Goal: Task Accomplishment & Management: Complete application form

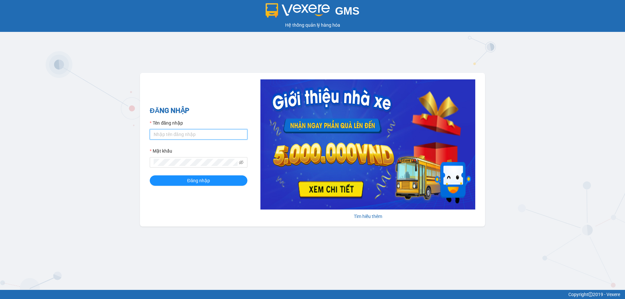
type input "yen.anphu"
click at [186, 181] on button "Đăng nhập" at bounding box center [199, 180] width 98 height 10
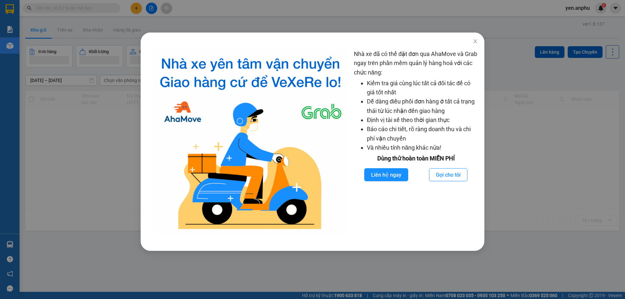
drag, startPoint x: 147, startPoint y: 15, endPoint x: 142, endPoint y: 10, distance: 8.1
click at [148, 16] on div "Nhà xe đã có thể đặt đơn qua AhaMove và Grab ngay trên phần mềm quản lý hàng ho…" at bounding box center [312, 149] width 625 height 299
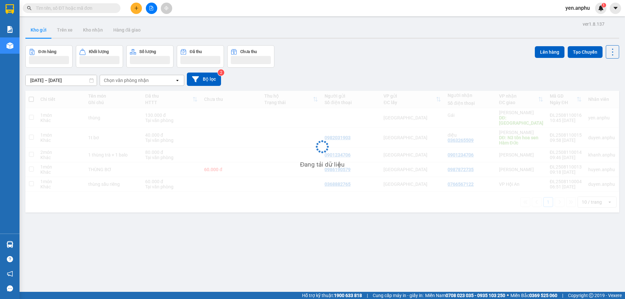
click at [139, 8] on button at bounding box center [135, 8] width 11 height 11
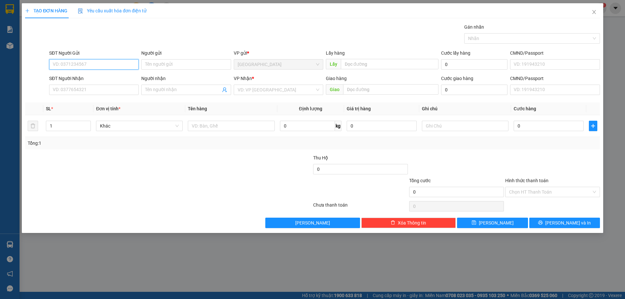
click at [87, 66] on input "SĐT Người Gửi" at bounding box center [93, 64] width 89 height 10
type input "0978438386"
click at [86, 87] on input "SĐT Người Nhận" at bounding box center [93, 90] width 89 height 10
drag, startPoint x: 86, startPoint y: 87, endPoint x: 374, endPoint y: 202, distance: 310.2
click at [311, 168] on div "Transit Pickup Surcharge Ids Transit Deliver Surcharge Ids Transit Deliver Surc…" at bounding box center [312, 125] width 575 height 205
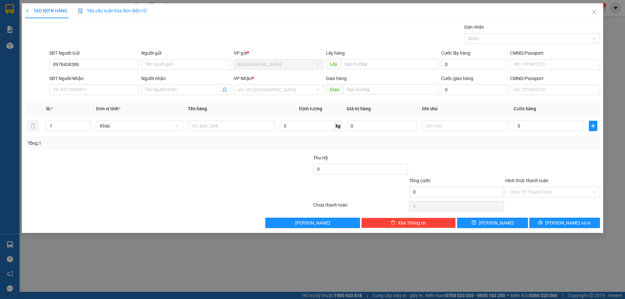
click at [374, 202] on div "Chưa thanh toán" at bounding box center [360, 206] width 96 height 11
click at [202, 122] on input "text" at bounding box center [231, 126] width 87 height 10
type input "hồ sơ"
click at [96, 89] on input "SĐT Người Nhận" at bounding box center [93, 90] width 89 height 10
type input "0909336695"
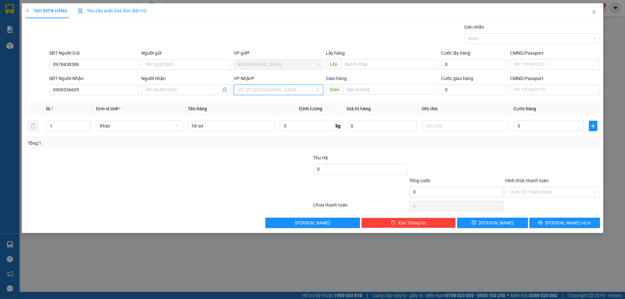
click at [248, 92] on input "search" at bounding box center [276, 90] width 77 height 10
click at [249, 122] on div "[PERSON_NAME]" at bounding box center [279, 123] width 82 height 7
click at [547, 124] on input "0" at bounding box center [548, 126] width 70 height 10
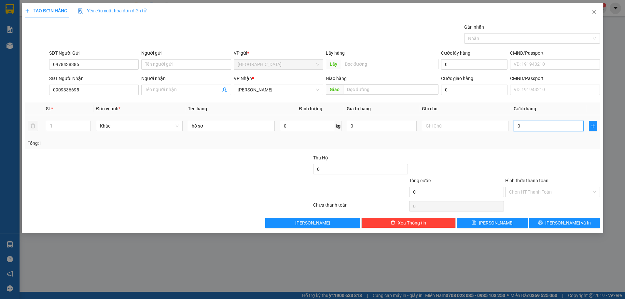
type input "3"
type input "30"
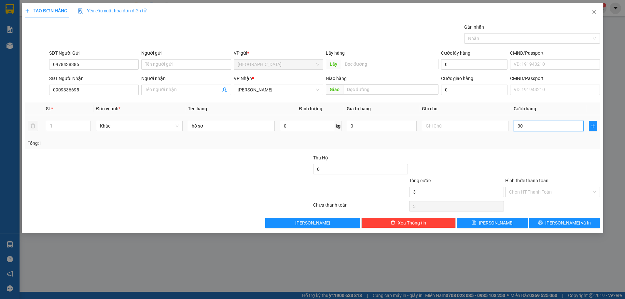
type input "30"
type input "30.000"
click at [519, 193] on input "Hình thức thanh toán" at bounding box center [550, 192] width 82 height 10
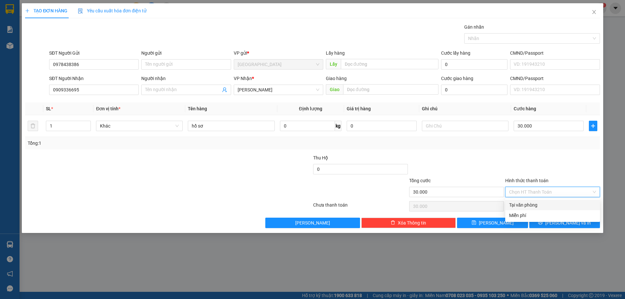
click at [521, 203] on div "Tại văn phòng" at bounding box center [552, 204] width 87 height 7
type input "0"
click at [550, 222] on button "[PERSON_NAME] và In" at bounding box center [564, 223] width 71 height 10
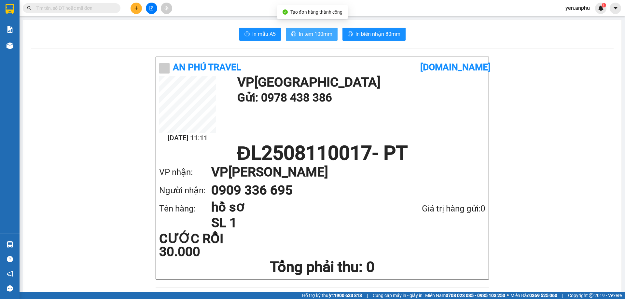
click at [299, 32] on span "In tem 100mm" at bounding box center [316, 34] width 34 height 8
click at [142, 7] on div at bounding box center [151, 8] width 49 height 11
click at [134, 10] on icon "plus" at bounding box center [136, 8] width 5 height 5
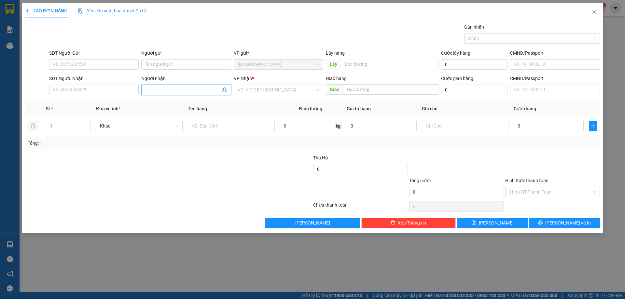
click at [163, 86] on span at bounding box center [185, 90] width 89 height 10
click at [165, 89] on input "[PERSON_NAME]" at bounding box center [182, 89] width 75 height 7
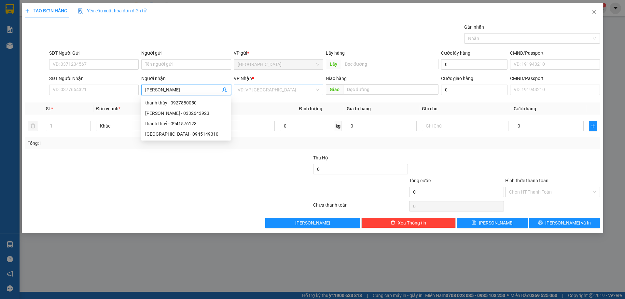
type input "[PERSON_NAME]"
click at [273, 92] on input "search" at bounding box center [276, 90] width 77 height 10
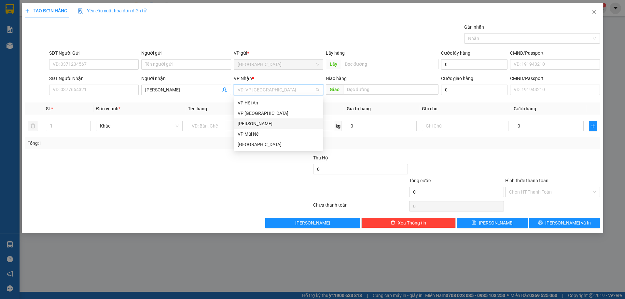
click at [256, 123] on div "[PERSON_NAME]" at bounding box center [279, 123] width 82 height 7
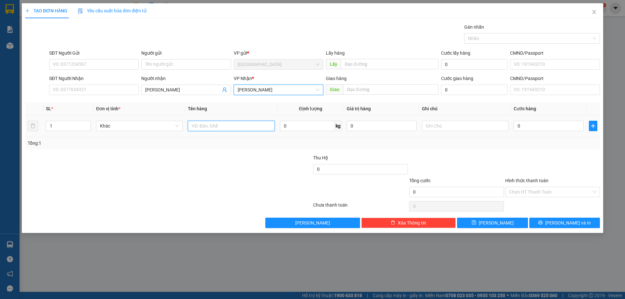
click at [225, 128] on input "text" at bounding box center [231, 126] width 87 height 10
type input "dâu"
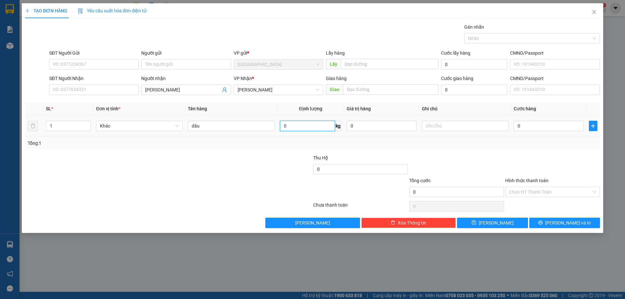
click at [292, 124] on input "0" at bounding box center [307, 126] width 55 height 10
type input "4"
click at [514, 127] on input "0" at bounding box center [548, 126] width 70 height 10
type input "12"
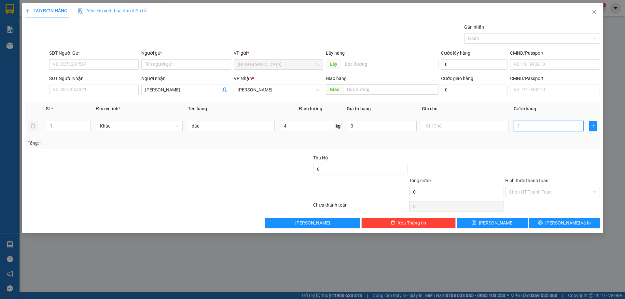
type input "12"
type input "12.000"
click at [551, 219] on button "[PERSON_NAME] và In" at bounding box center [564, 223] width 71 height 10
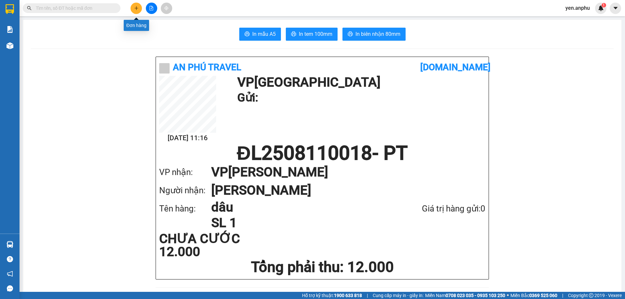
click at [138, 6] on icon "plus" at bounding box center [136, 8] width 5 height 5
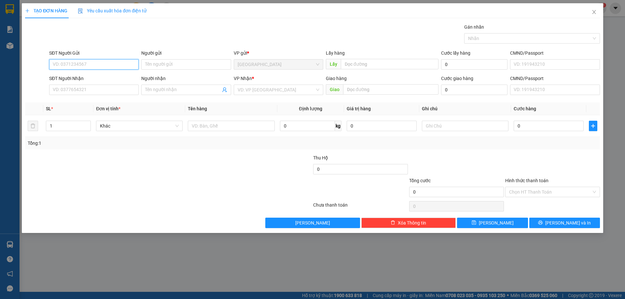
click at [81, 62] on input "SĐT Người Gửi" at bounding box center [93, 64] width 89 height 10
click at [104, 78] on div "0974820360" at bounding box center [94, 77] width 82 height 7
type input "0974820360"
type input "0901541388"
type input "Thảo"
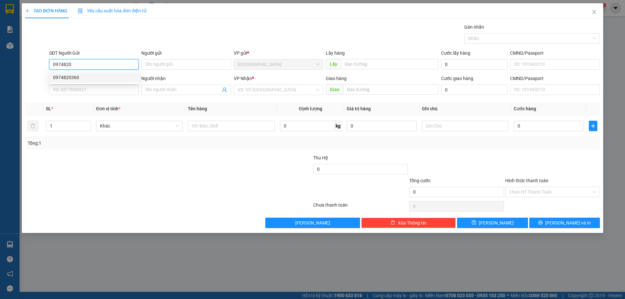
type input "N3 [PERSON_NAME]"
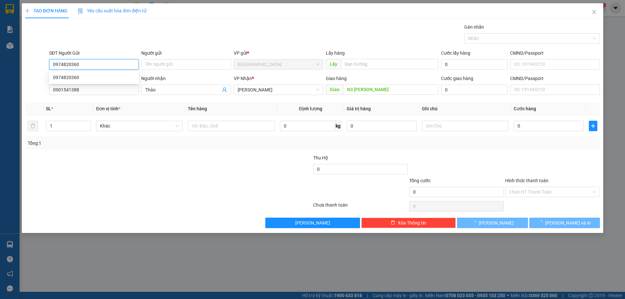
type input "40.000"
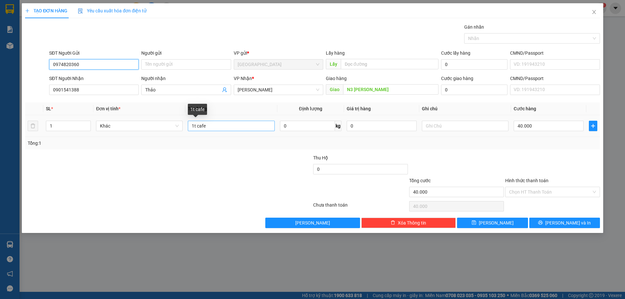
type input "0974820360"
click at [224, 127] on input "1t cafe" at bounding box center [231, 126] width 87 height 10
click at [224, 126] on input "1t cafe" at bounding box center [231, 126] width 87 height 10
type input "1 túi cf"
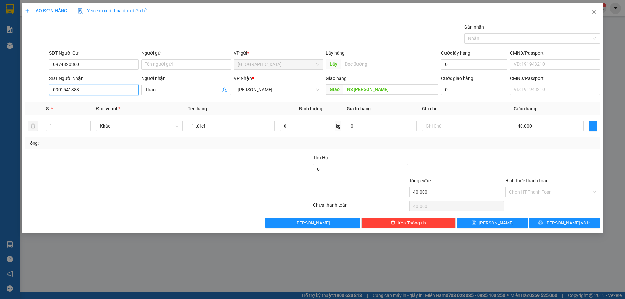
click at [82, 89] on input "0901541388" at bounding box center [93, 90] width 89 height 10
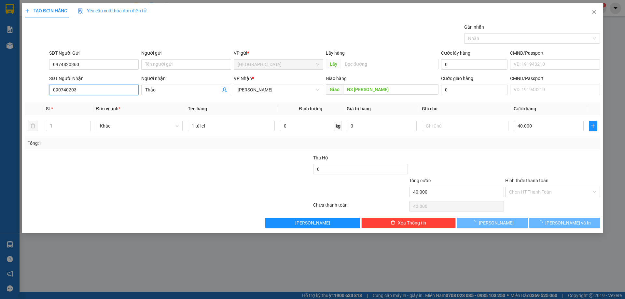
type input "0907402036"
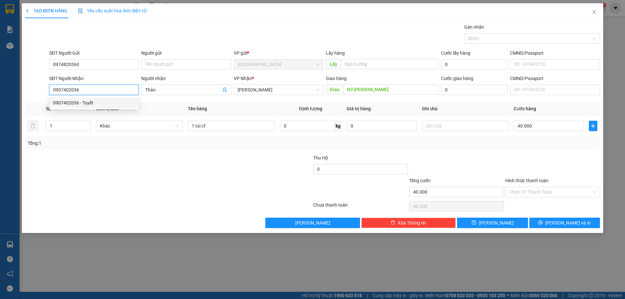
click at [93, 103] on div "0907402036 - Tuyết" at bounding box center [94, 102] width 82 height 7
type input "Tuyết"
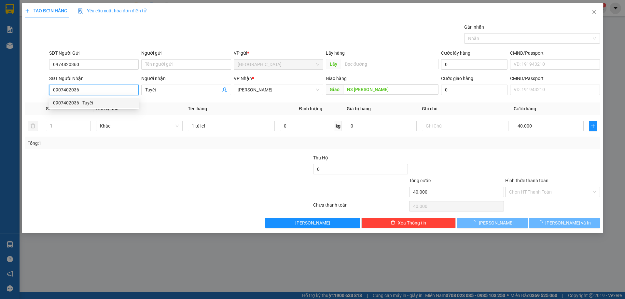
type input "30.000"
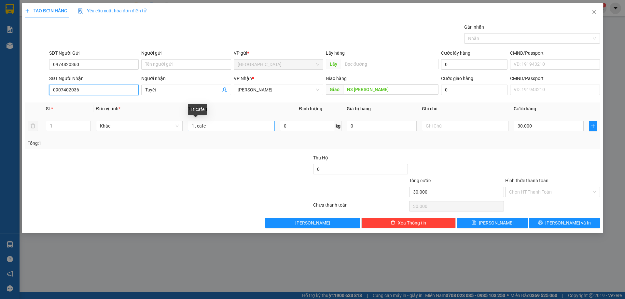
type input "0907402036"
click at [196, 126] on input "1t cafe" at bounding box center [231, 126] width 87 height 10
type input "1 túi cafe"
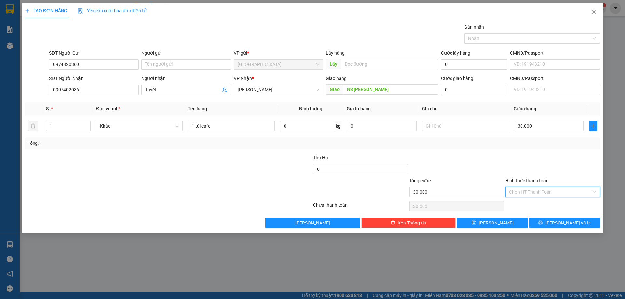
click at [527, 192] on input "Hình thức thanh toán" at bounding box center [550, 192] width 82 height 10
click at [527, 203] on div "Tại văn phòng" at bounding box center [552, 204] width 87 height 7
type input "0"
click at [542, 224] on icon "printer" at bounding box center [540, 222] width 5 height 5
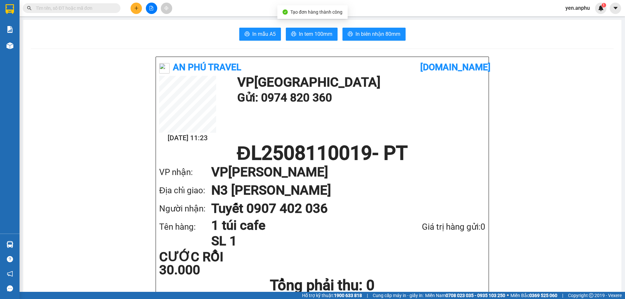
click at [304, 32] on span "In tem 100mm" at bounding box center [316, 34] width 34 height 8
click at [149, 7] on icon "file-add" at bounding box center [151, 8] width 5 height 5
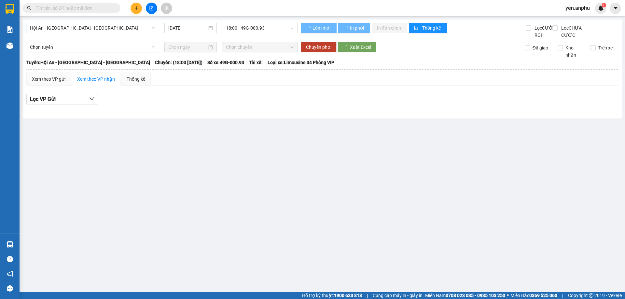
click at [75, 30] on span "Hội An - [GEOGRAPHIC_DATA] - [GEOGRAPHIC_DATA]" at bounding box center [92, 28] width 125 height 10
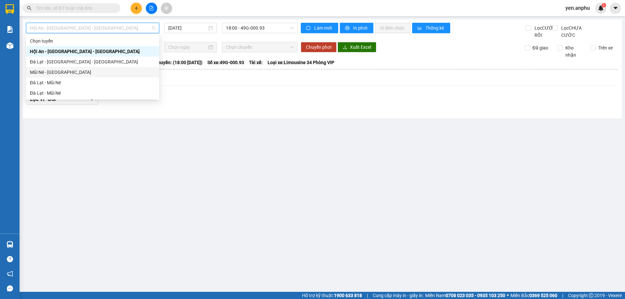
click at [51, 74] on div "Mũi Né - [GEOGRAPHIC_DATA]" at bounding box center [92, 72] width 125 height 7
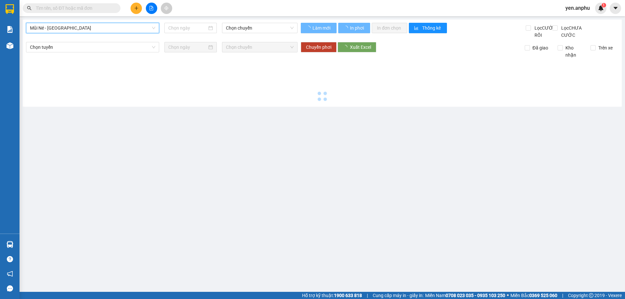
type input "[DATE]"
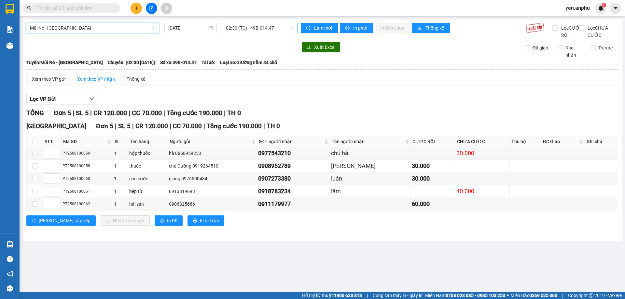
click at [265, 27] on span "02:30 (TC) - 49B-014.47" at bounding box center [260, 28] width 68 height 10
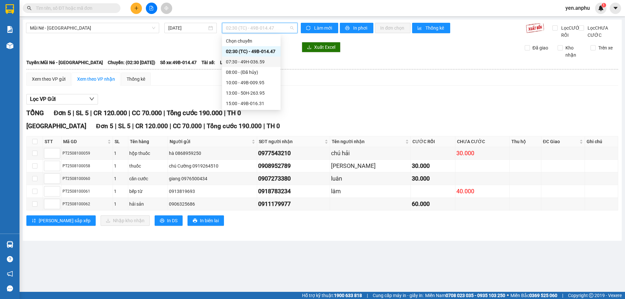
click at [236, 64] on div "07:30 - 49H-036.59" at bounding box center [251, 61] width 51 height 7
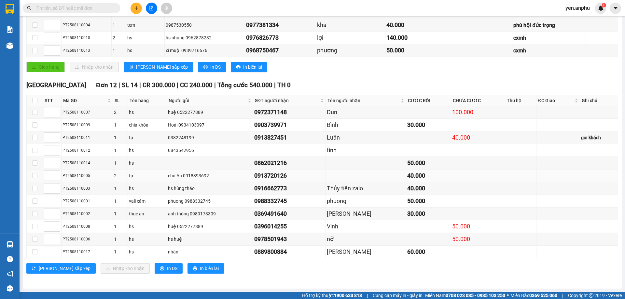
scroll to position [135, 0]
click at [131, 261] on div "[GEOGRAPHIC_DATA] 12 | SL 14 | CR 300.000 | CC 240.000 | Tổng cước 540.000 | TH…" at bounding box center [322, 179] width 592 height 198
click at [167, 269] on span "In DS" at bounding box center [172, 268] width 10 height 7
click at [72, 7] on input "text" at bounding box center [74, 8] width 77 height 7
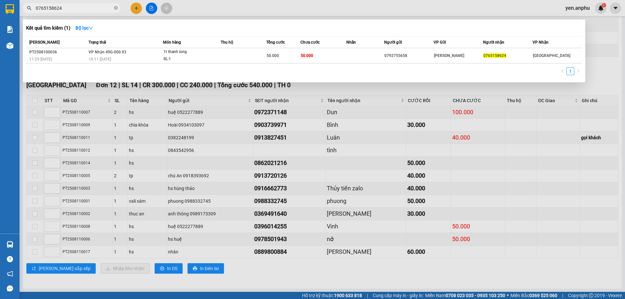
type input "0765158624"
click at [139, 13] on div at bounding box center [312, 149] width 625 height 299
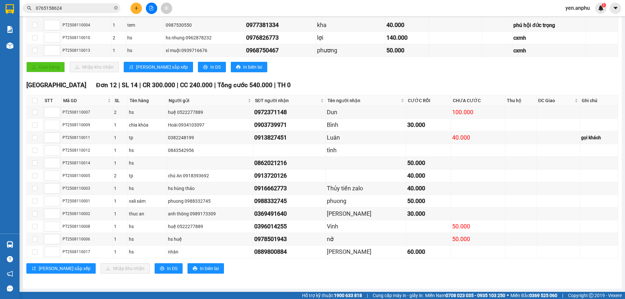
click at [139, 13] on button at bounding box center [135, 8] width 11 height 11
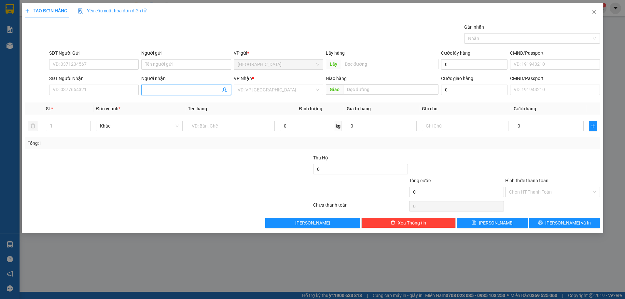
click at [164, 89] on input "Người nhận" at bounding box center [182, 89] width 75 height 7
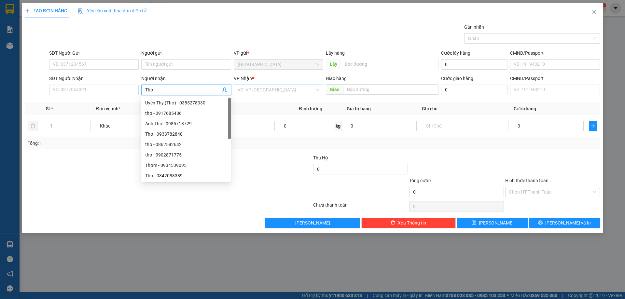
type input "Thơ"
click at [260, 85] on input "search" at bounding box center [276, 90] width 77 height 10
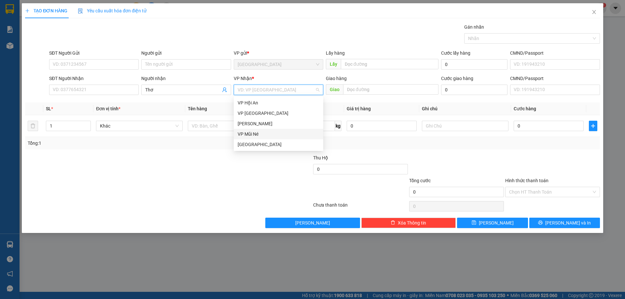
click at [252, 123] on div "[PERSON_NAME]" at bounding box center [279, 123] width 82 height 7
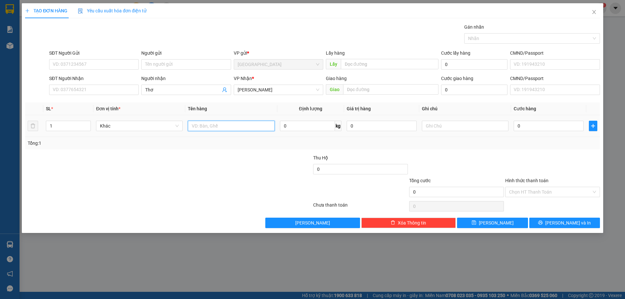
click at [241, 128] on input "text" at bounding box center [231, 126] width 87 height 10
type input "dâu"
click at [291, 131] on div "0 kg" at bounding box center [311, 125] width 62 height 13
click at [291, 126] on input "0" at bounding box center [307, 126] width 55 height 10
type input "5"
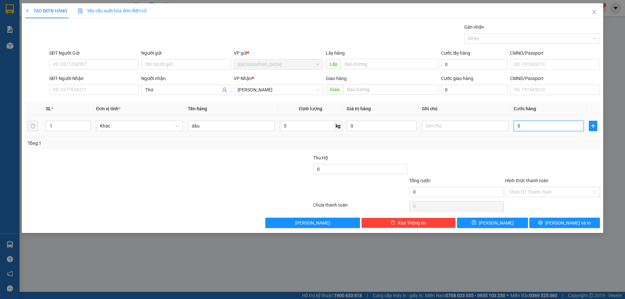
click at [549, 129] on input "0" at bounding box center [548, 126] width 70 height 10
type input "1"
type input "15"
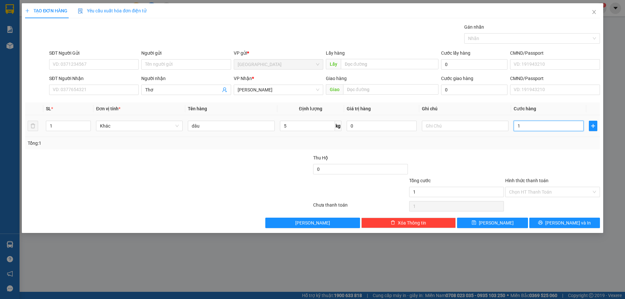
type input "15"
click at [537, 221] on button "[PERSON_NAME] và In" at bounding box center [564, 223] width 71 height 10
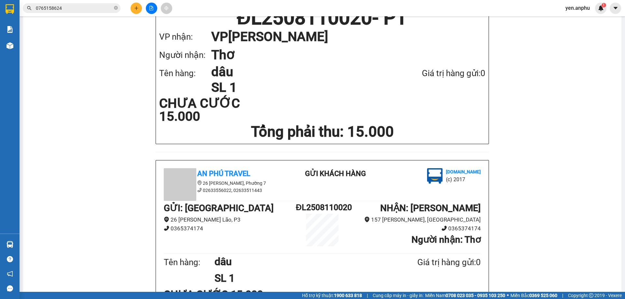
click at [131, 8] on button at bounding box center [135, 8] width 11 height 11
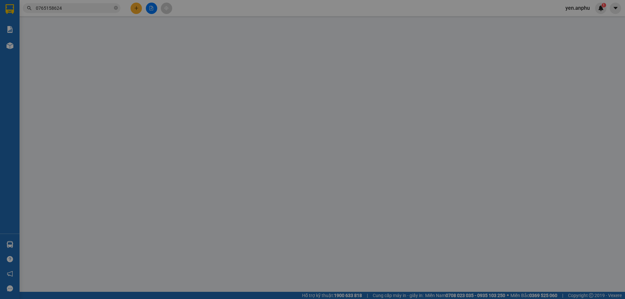
click at [133, 9] on span "Yêu cầu xuất hóa đơn điện tử" at bounding box center [112, 10] width 69 height 5
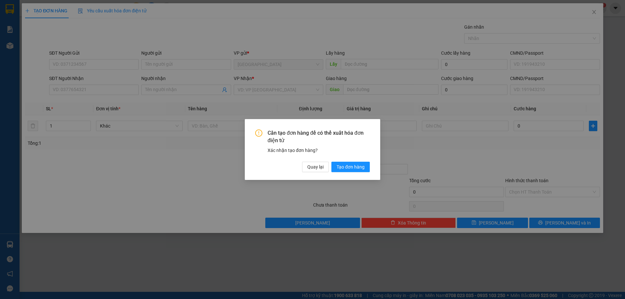
click at [82, 58] on div "Cần tạo đơn hàng để có thể xuất hóa đơn điện tử Xác nhận tạo đơn hàng? Quay lại…" at bounding box center [312, 149] width 625 height 299
click at [326, 167] on button "Quay lại" at bounding box center [315, 167] width 27 height 10
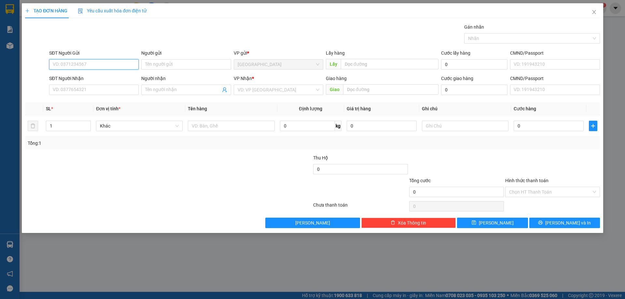
click at [119, 62] on input "SĐT Người Gửi" at bounding box center [93, 64] width 89 height 10
click at [112, 74] on div "0862777236" at bounding box center [94, 77] width 82 height 7
type input "0862777236"
type input "CF Trang"
type input "0862777236"
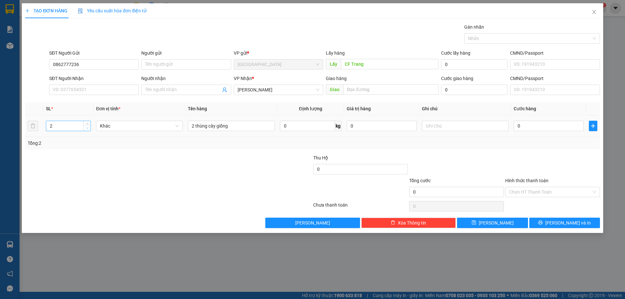
type input "1"
click at [88, 128] on icon "down" at bounding box center [87, 128] width 2 height 2
click at [194, 123] on input "2 thùng cây giống" at bounding box center [231, 126] width 87 height 10
click at [583, 221] on button "[PERSON_NAME] và In" at bounding box center [564, 223] width 71 height 10
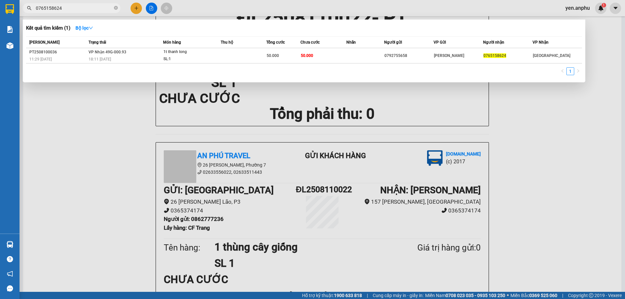
click at [76, 11] on input "0765158624" at bounding box center [74, 8] width 77 height 7
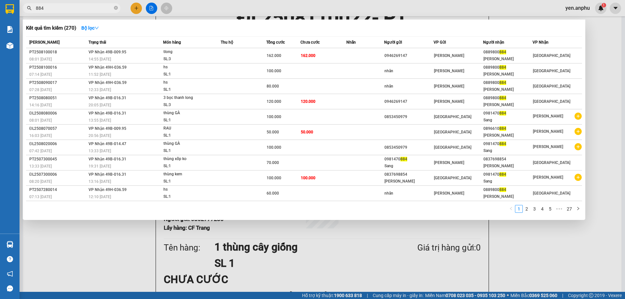
type input "884"
click at [130, 9] on div at bounding box center [312, 149] width 625 height 299
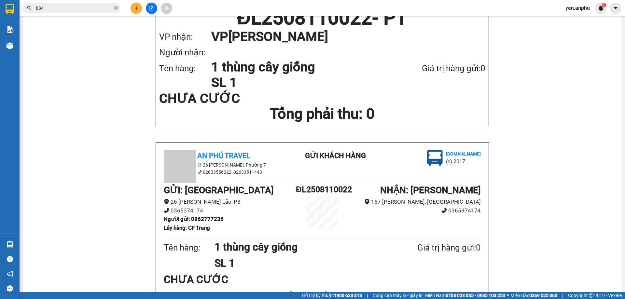
click at [134, 11] on button at bounding box center [135, 8] width 11 height 11
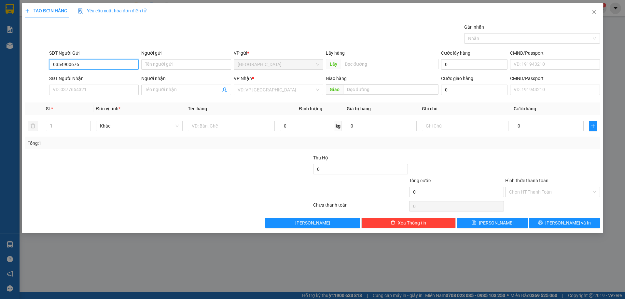
click at [92, 60] on input "0354900676" at bounding box center [93, 64] width 89 height 10
click at [93, 60] on input "0354900676" at bounding box center [93, 64] width 89 height 10
type input "0354900676"
click at [90, 88] on input "SĐT Người Nhận" at bounding box center [93, 90] width 89 height 10
paste input "0354900676"
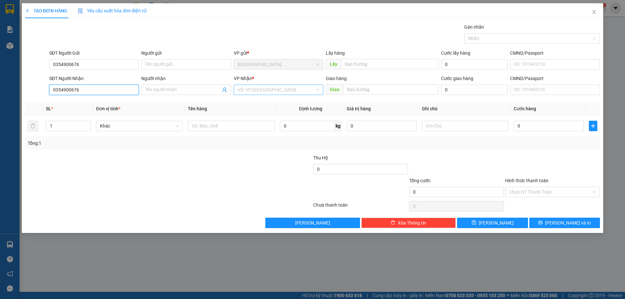
type input "0354900676"
click at [294, 87] on input "search" at bounding box center [276, 90] width 77 height 10
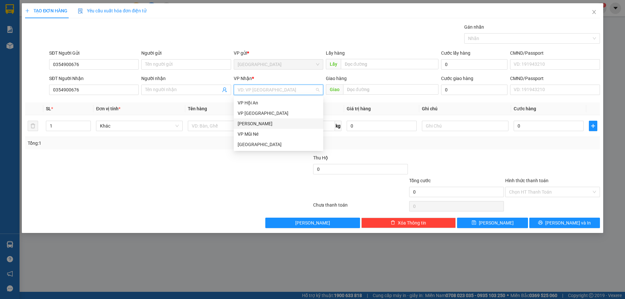
click at [265, 122] on div "[PERSON_NAME]" at bounding box center [279, 123] width 82 height 7
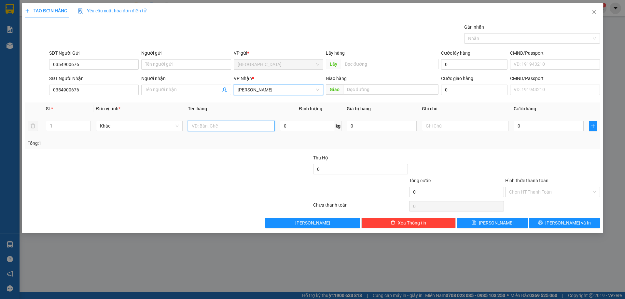
click at [232, 126] on input "text" at bounding box center [231, 126] width 87 height 10
type input "c"
type input "x"
type input "[PERSON_NAME][DEMOGRAPHIC_DATA]"
click at [558, 130] on input "0" at bounding box center [548, 126] width 70 height 10
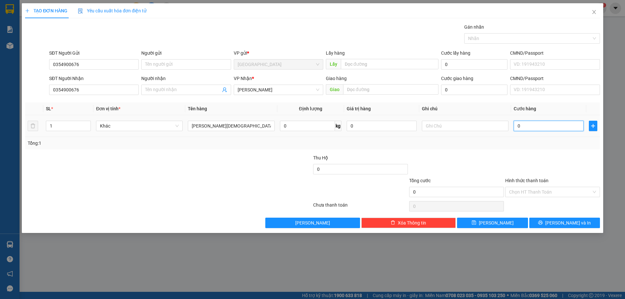
type input "6"
type input "60"
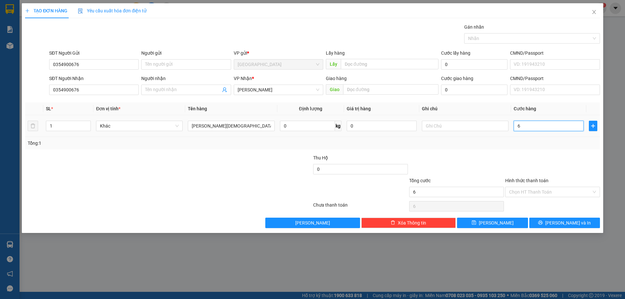
type input "60"
click at [536, 194] on input "Hình thức thanh toán" at bounding box center [550, 192] width 82 height 10
type input "60.000"
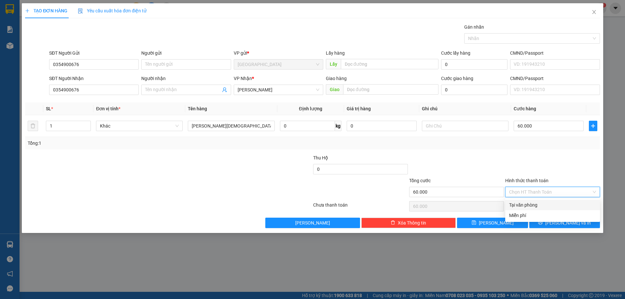
click at [532, 205] on div "Tại văn phòng" at bounding box center [552, 204] width 87 height 7
type input "0"
click at [544, 225] on button "[PERSON_NAME] và In" at bounding box center [564, 223] width 71 height 10
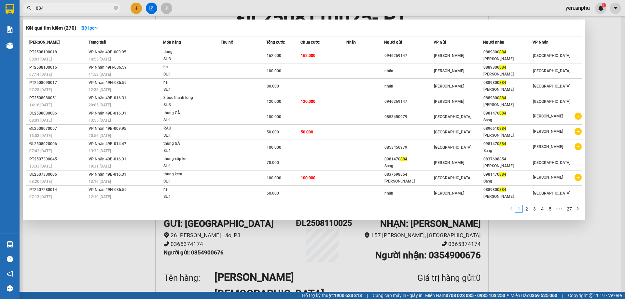
click at [59, 8] on input "884" at bounding box center [74, 8] width 77 height 7
type input "8"
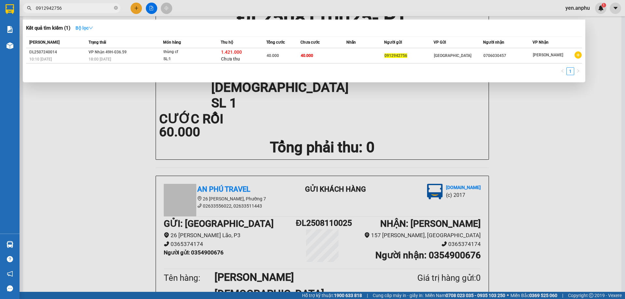
type input "0912942756"
click at [90, 30] on strong "Bộ lọc" at bounding box center [84, 27] width 18 height 5
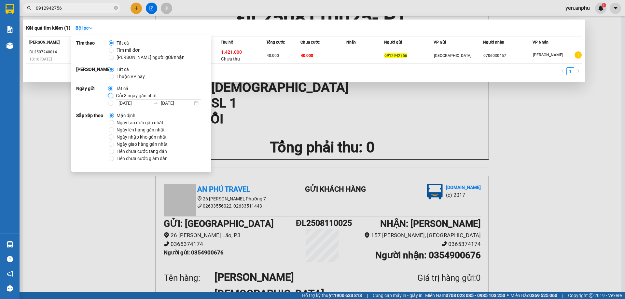
click at [110, 95] on input "Gửi 3 ngày gần nhất" at bounding box center [110, 95] width 5 height 5
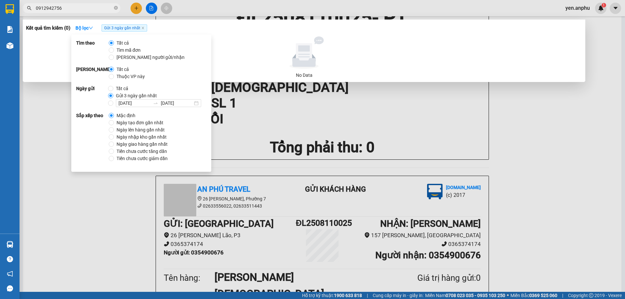
click at [126, 27] on span "Gửi 3 ngày gần nhất" at bounding box center [125, 27] width 46 height 7
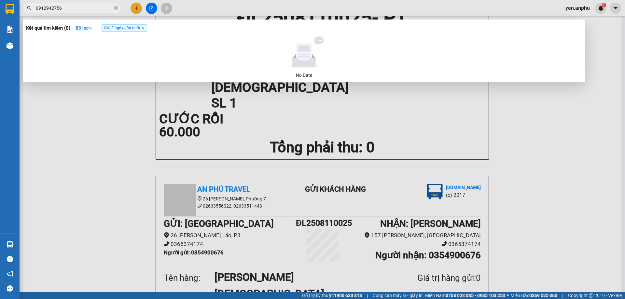
click at [131, 33] on div "Kết quả tìm kiếm ( 0 ) Bộ lọc Gửi 3 ngày gần nhất" at bounding box center [304, 28] width 556 height 10
click at [142, 29] on span "Gửi 3 ngày gần nhất" at bounding box center [125, 27] width 46 height 7
click at [143, 28] on icon "close" at bounding box center [142, 27] width 3 height 3
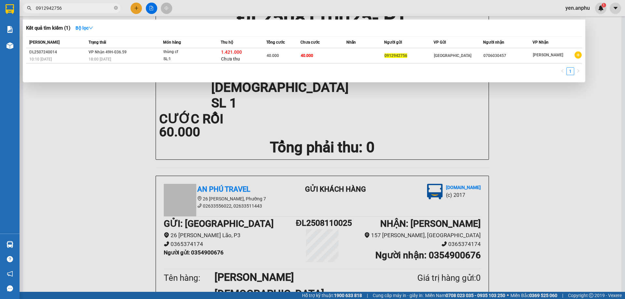
click at [86, 8] on input "0912942756" at bounding box center [74, 8] width 77 height 7
click at [151, 5] on div at bounding box center [312, 149] width 625 height 299
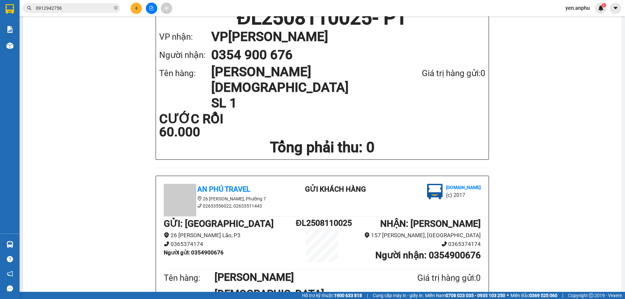
click at [158, 6] on div at bounding box center [151, 8] width 49 height 11
click at [149, 12] on button at bounding box center [151, 8] width 11 height 11
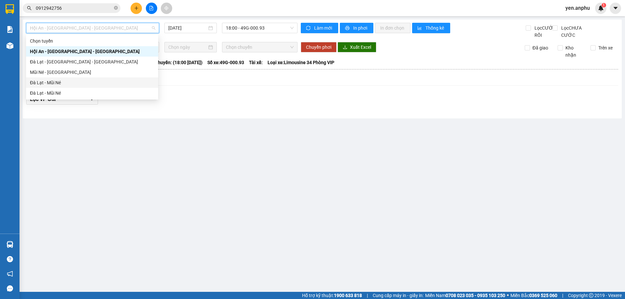
click at [40, 82] on div "Đà Lạt - Mũi Né" at bounding box center [92, 82] width 124 height 7
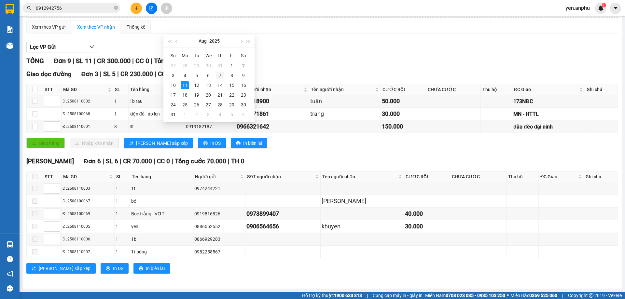
click at [220, 76] on div "7" at bounding box center [220, 76] width 8 height 8
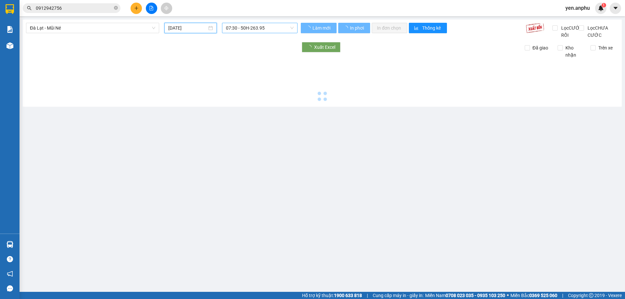
type input "[DATE]"
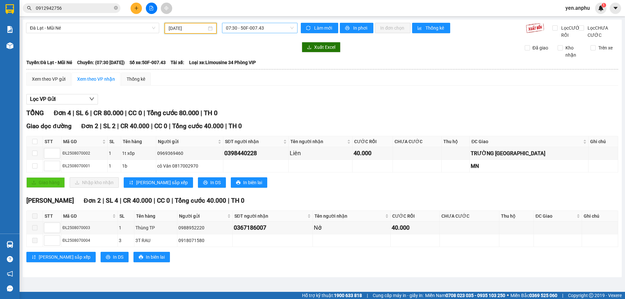
click at [267, 26] on span "07:30 - 50F-007.43" at bounding box center [260, 28] width 68 height 10
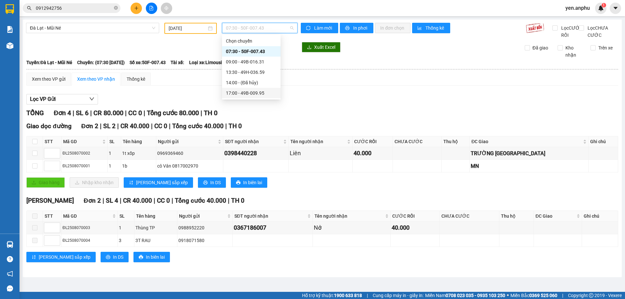
click at [239, 94] on div "17:00 - 49B-009.95" at bounding box center [251, 92] width 51 height 7
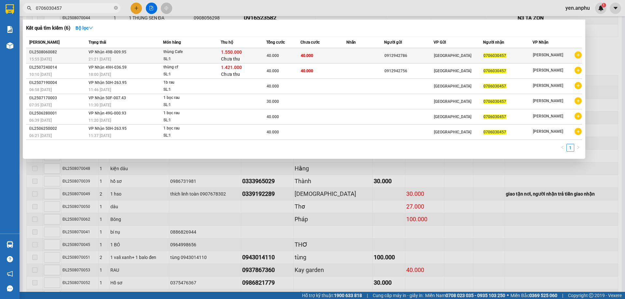
type input "0706030457"
click at [215, 49] on span "thùng Cafe SL: 1" at bounding box center [191, 55] width 57 height 14
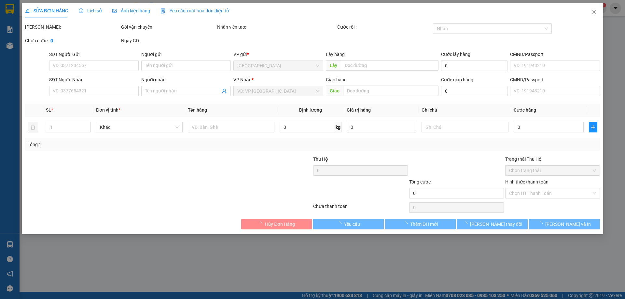
type input "0912942786"
type input "0706030457"
type input "1.550.000"
type input "40.000"
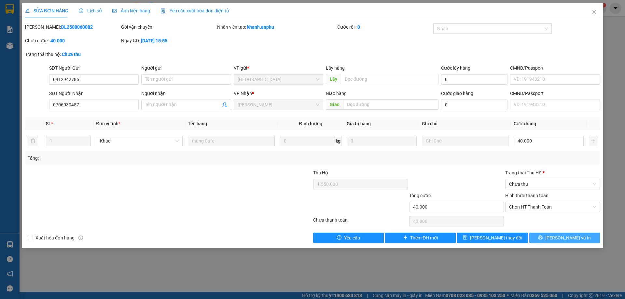
click at [551, 242] on button "[PERSON_NAME] và In" at bounding box center [564, 238] width 71 height 10
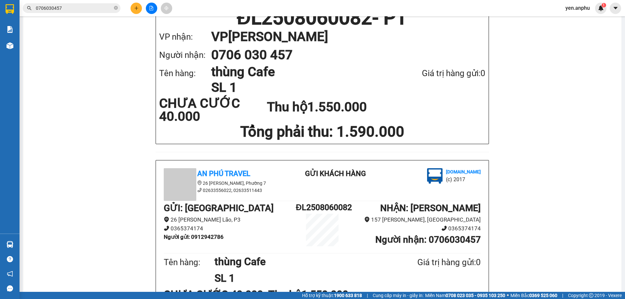
click at [71, 9] on input "0706030457" at bounding box center [74, 8] width 77 height 7
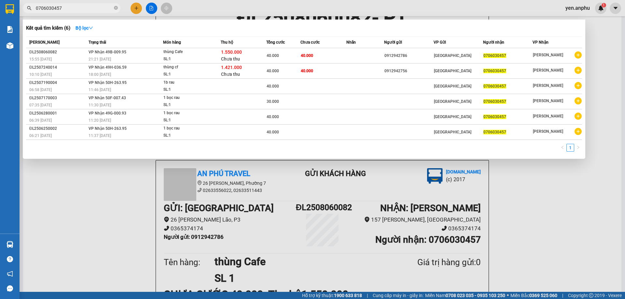
click at [71, 9] on input "0706030457" at bounding box center [74, 8] width 77 height 7
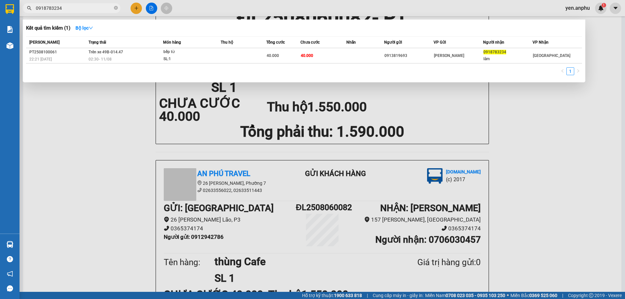
type input "0918783234"
click at [149, 7] on div at bounding box center [312, 149] width 625 height 299
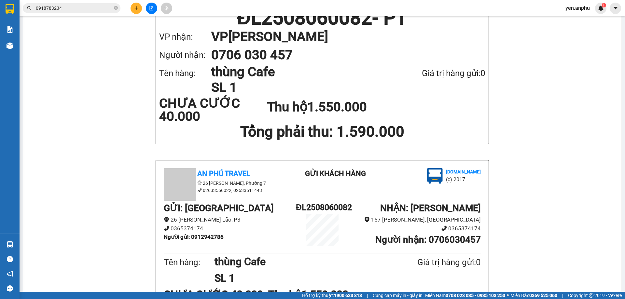
click at [149, 7] on icon "file-add" at bounding box center [151, 8] width 5 height 5
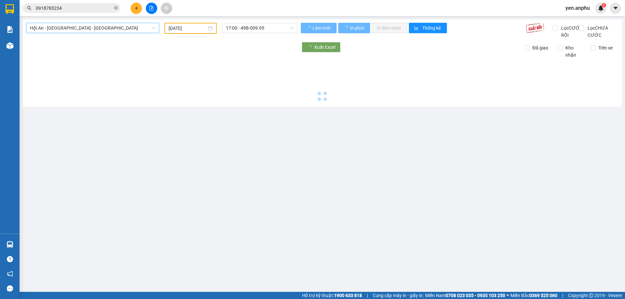
type input "[DATE]"
click at [77, 29] on span "Hội An - [GEOGRAPHIC_DATA] - [GEOGRAPHIC_DATA]" at bounding box center [92, 28] width 125 height 10
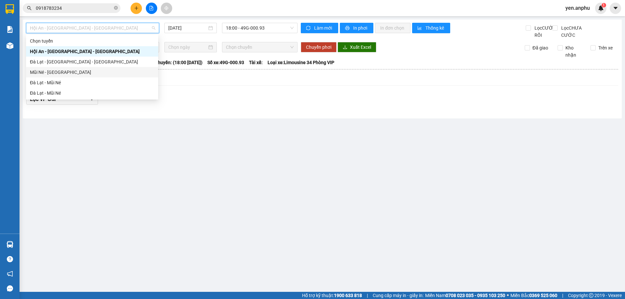
click at [56, 74] on div "Mũi Né - [GEOGRAPHIC_DATA]" at bounding box center [92, 72] width 124 height 7
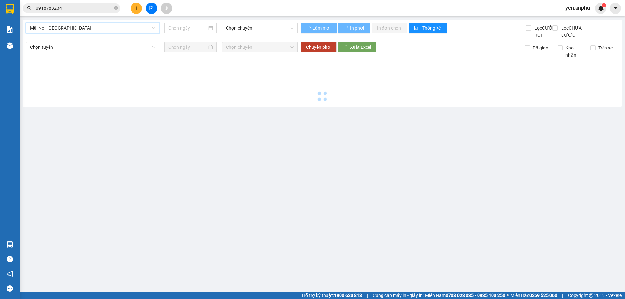
type input "[DATE]"
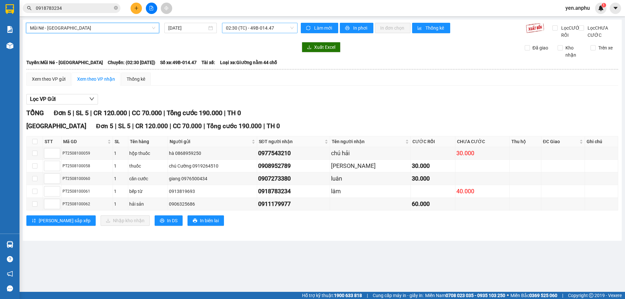
click at [241, 28] on span "02:30 (TC) - 49B-014.47" at bounding box center [260, 28] width 68 height 10
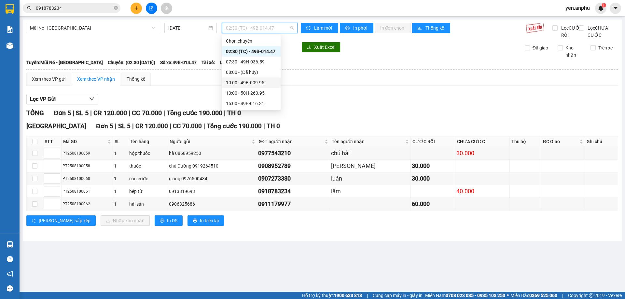
click at [239, 82] on div "10:00 - 49B-009.95" at bounding box center [251, 82] width 51 height 7
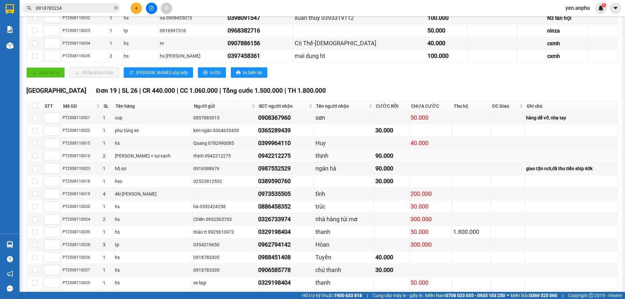
drag, startPoint x: 593, startPoint y: 90, endPoint x: 441, endPoint y: 68, distance: 153.5
click at [441, 112] on tbody "PT2508110021 1 cup 0857883015 0908367960 sơn 50.000 hàng dễ vỡ, nhẹ tay PT25081…" at bounding box center [322, 232] width 591 height 241
click at [452, 162] on td at bounding box center [471, 168] width 38 height 13
drag, startPoint x: 602, startPoint y: 82, endPoint x: 431, endPoint y: 88, distance: 170.6
click at [431, 162] on tr "PT2508110023 1 hồ sơ 0916388679 0987552529 ngân hà 90.000 giao tận nơi,đã thu t…" at bounding box center [322, 168] width 591 height 13
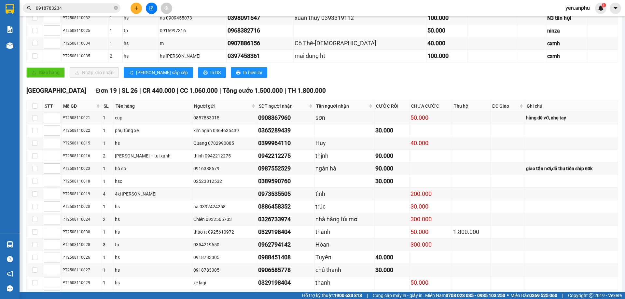
click at [134, 6] on icon "plus" at bounding box center [136, 8] width 5 height 5
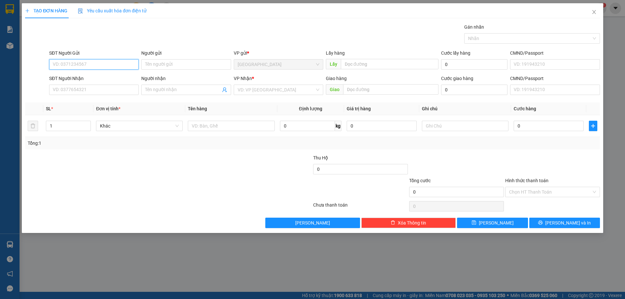
click at [72, 62] on input "SĐT Người Gửi" at bounding box center [93, 64] width 89 height 10
click at [96, 97] on div "SĐT Người Nhận VD: 0377654321" at bounding box center [93, 86] width 89 height 23
click at [95, 89] on input "SĐT Người Nhận" at bounding box center [93, 90] width 89 height 10
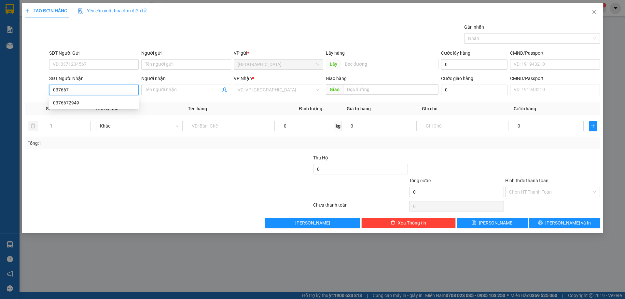
type input "0376672"
click at [96, 101] on div "0376672949" at bounding box center [94, 102] width 82 height 7
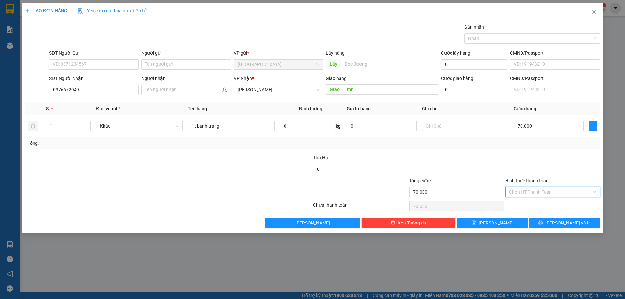
click at [524, 196] on input "Hình thức thanh toán" at bounding box center [550, 192] width 82 height 10
click at [527, 205] on div "Tại văn phòng" at bounding box center [552, 204] width 87 height 7
click at [542, 224] on icon "printer" at bounding box center [540, 222] width 5 height 5
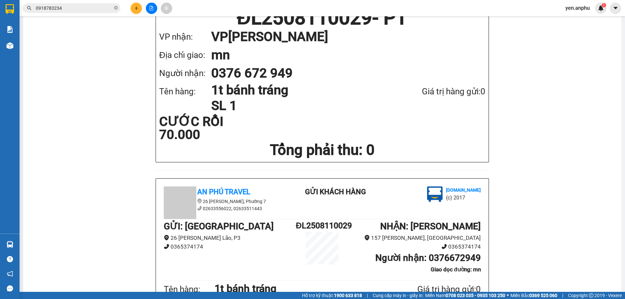
click at [152, 9] on icon "file-add" at bounding box center [151, 8] width 5 height 5
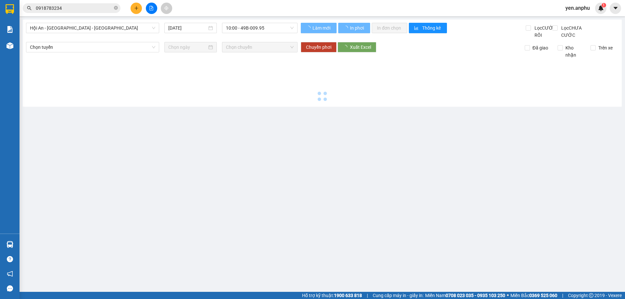
click at [90, 34] on div "Hội An - [GEOGRAPHIC_DATA] - [GEOGRAPHIC_DATA] [DATE] 10:00 - 49B-009.95" at bounding box center [161, 31] width 271 height 16
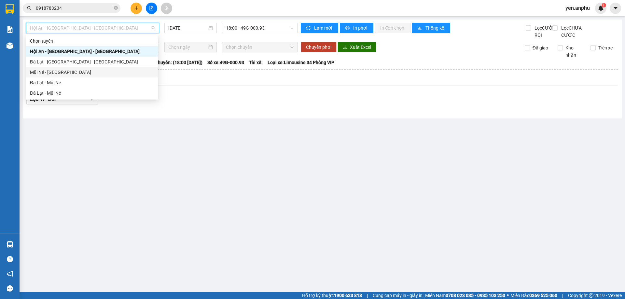
click at [80, 72] on div "Mũi Né - [GEOGRAPHIC_DATA]" at bounding box center [92, 72] width 124 height 7
type input "[DATE]"
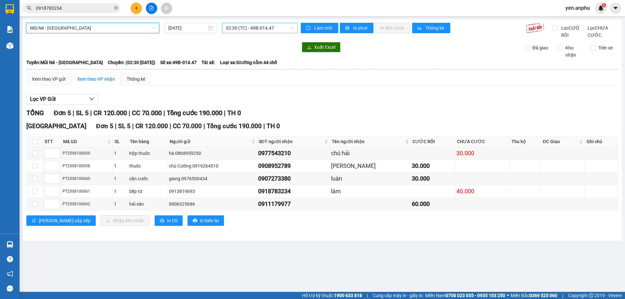
click at [267, 29] on span "02:30 (TC) - 49B-014.47" at bounding box center [260, 28] width 68 height 10
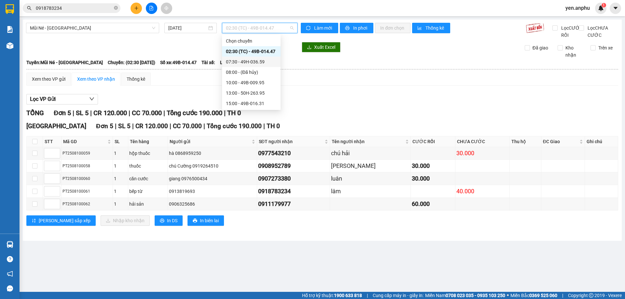
click at [241, 60] on div "07:30 - 49H-036.59" at bounding box center [251, 61] width 51 height 7
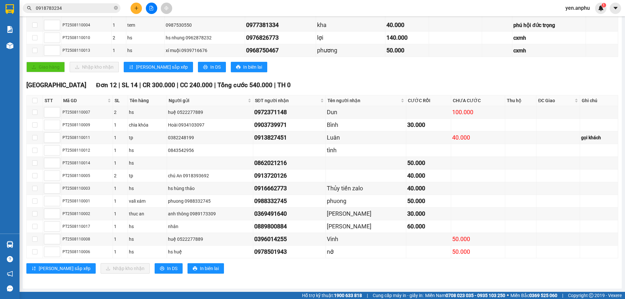
click at [38, 99] on th at bounding box center [35, 100] width 16 height 11
click at [33, 96] on th at bounding box center [35, 100] width 16 height 11
click at [36, 101] on input "checkbox" at bounding box center [34, 100] width 5 height 5
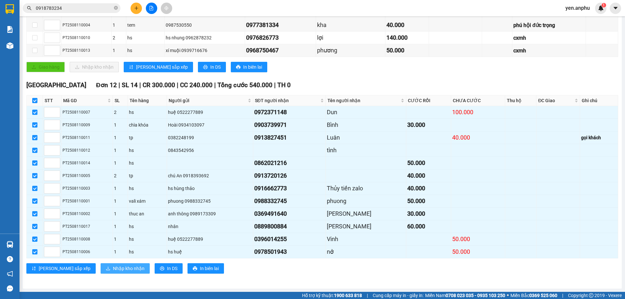
click at [113, 266] on span "Nhập kho nhận" at bounding box center [129, 268] width 32 height 7
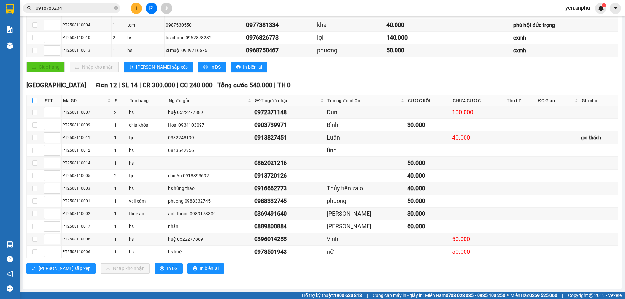
click at [32, 103] on input "checkbox" at bounding box center [34, 100] width 5 height 5
checkbox input "true"
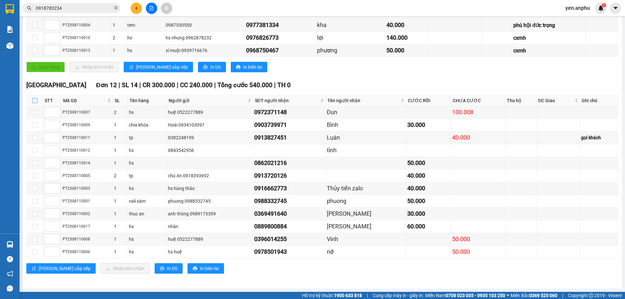
checkbox input "true"
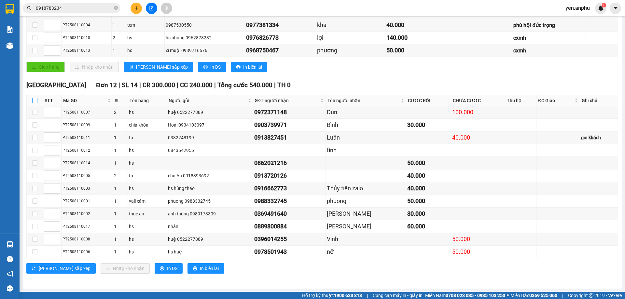
checkbox input "true"
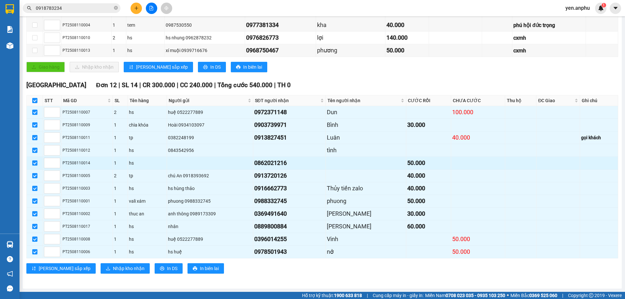
click at [283, 170] on td "0862021216" at bounding box center [289, 163] width 73 height 13
click at [34, 166] on input "checkbox" at bounding box center [34, 162] width 5 height 5
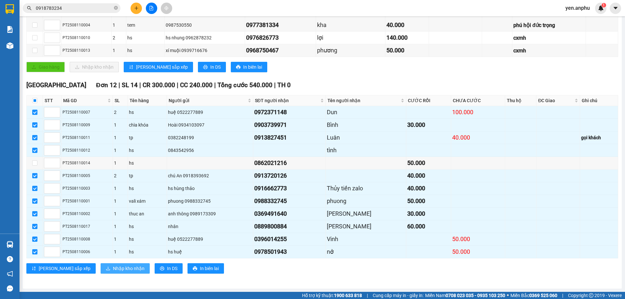
click at [113, 272] on span "Nhập kho nhận" at bounding box center [129, 268] width 32 height 7
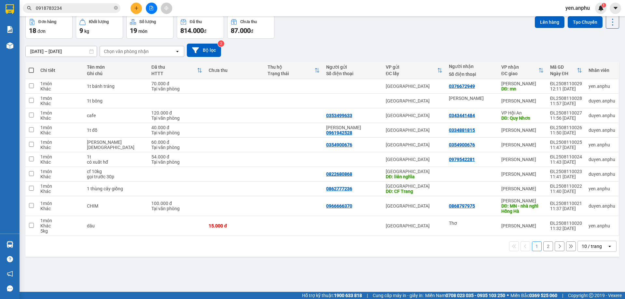
click at [141, 7] on button at bounding box center [135, 8] width 11 height 11
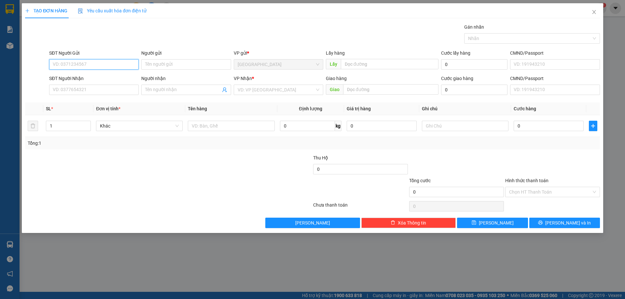
click at [99, 64] on input "SĐT Người Gửi" at bounding box center [93, 64] width 89 height 10
click at [91, 77] on div "0916680152" at bounding box center [94, 77] width 82 height 7
type input "0916680152"
type input "Định an"
type input "THƠ"
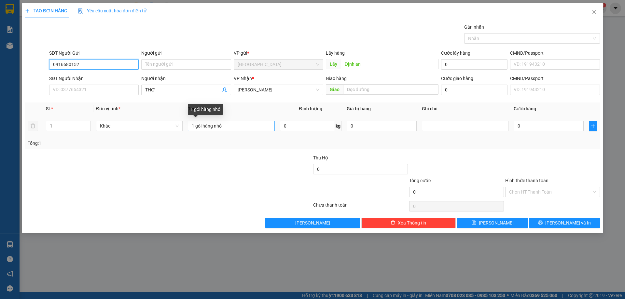
type input "0916680152"
drag, startPoint x: 249, startPoint y: 129, endPoint x: 0, endPoint y: 113, distance: 249.4
click at [0, 113] on div "TẠO ĐƠN HÀNG Yêu cầu xuất hóa đơn điện tử Transit Pickup Surcharge Ids Transit …" at bounding box center [312, 149] width 625 height 299
type input "1 bó"
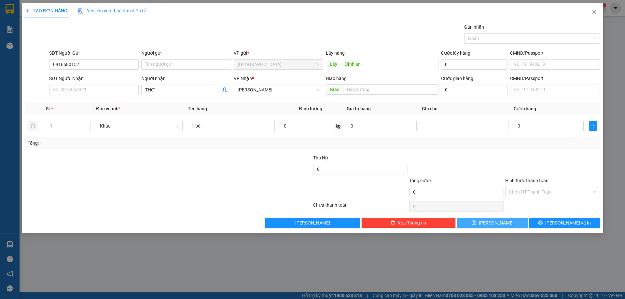
click at [506, 226] on button "[PERSON_NAME]" at bounding box center [492, 223] width 71 height 10
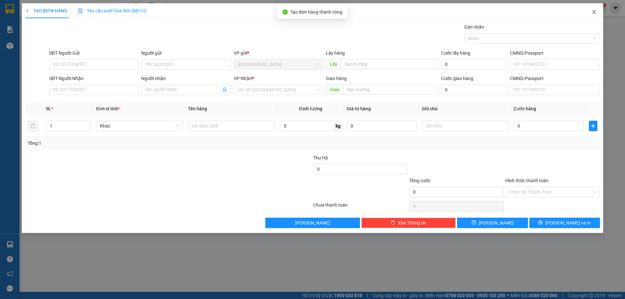
click at [593, 11] on icon "close" at bounding box center [593, 11] width 5 height 5
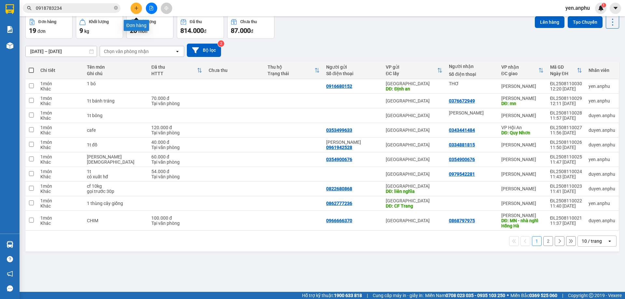
click at [137, 12] on button at bounding box center [135, 8] width 11 height 11
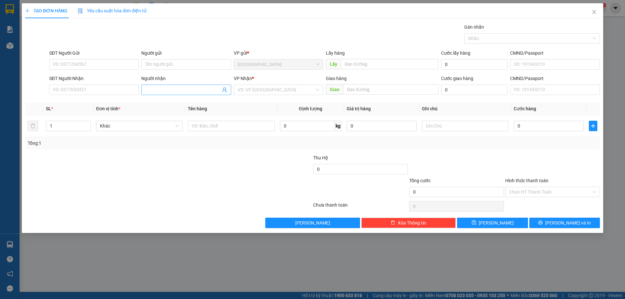
click at [180, 90] on input "Người nhận" at bounding box center [182, 89] width 75 height 7
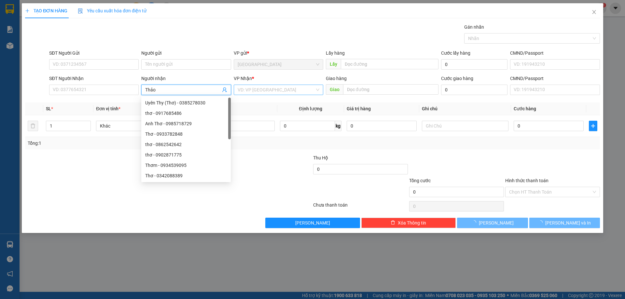
type input "Thảo"
click at [284, 90] on input "search" at bounding box center [276, 90] width 77 height 10
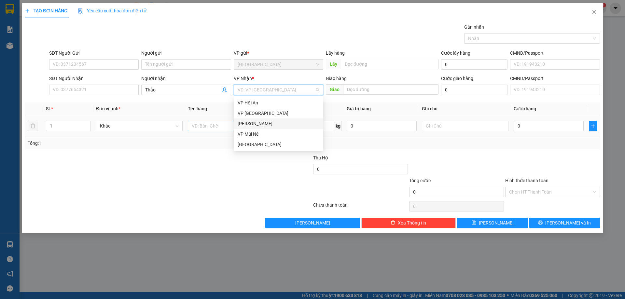
drag, startPoint x: 257, startPoint y: 123, endPoint x: 234, endPoint y: 124, distance: 22.8
click at [256, 124] on div "[PERSON_NAME]" at bounding box center [279, 123] width 82 height 7
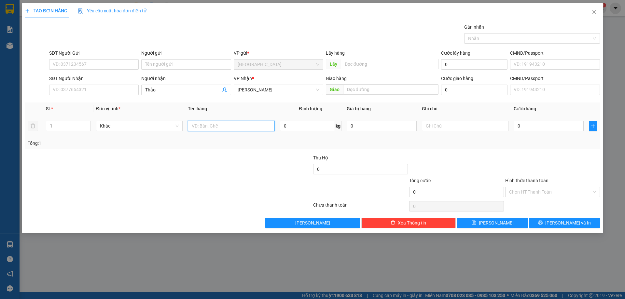
click at [234, 124] on input "text" at bounding box center [231, 126] width 87 height 10
type input "dâu"
click at [292, 124] on input "0" at bounding box center [307, 126] width 55 height 10
type input "3"
click at [548, 123] on input "0" at bounding box center [548, 126] width 70 height 10
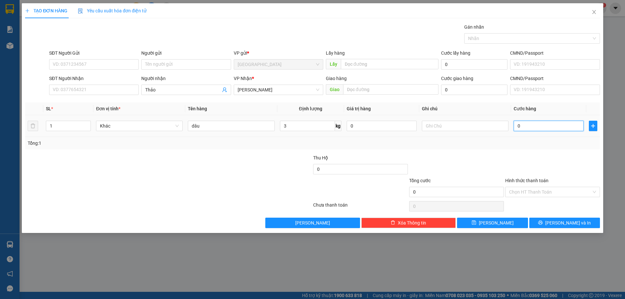
type input "9"
type input "9.000"
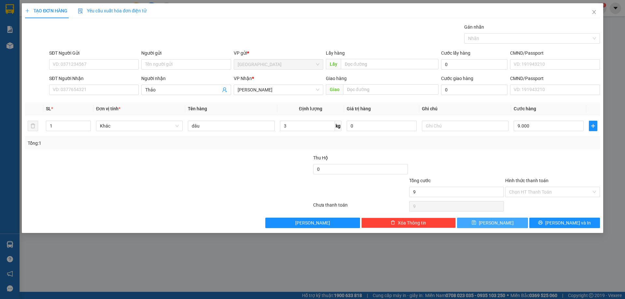
type input "9.000"
click at [511, 226] on button "[PERSON_NAME]" at bounding box center [492, 223] width 71 height 10
type input "0"
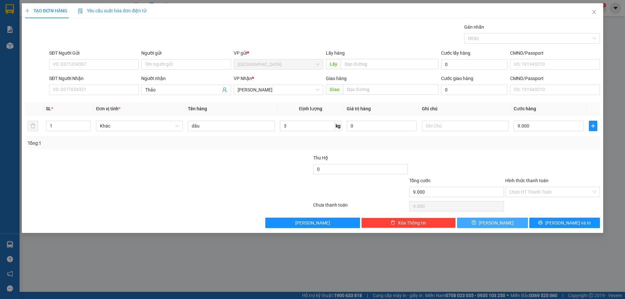
type input "0"
click at [591, 13] on icon "close" at bounding box center [593, 11] width 5 height 5
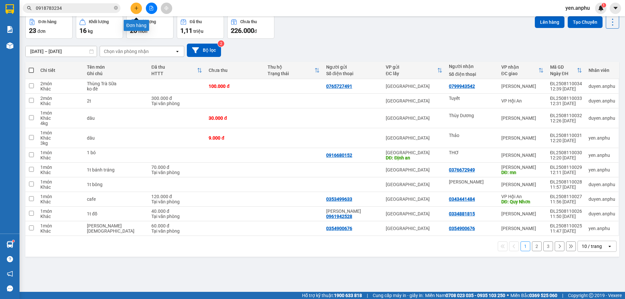
click at [140, 8] on button at bounding box center [135, 8] width 11 height 11
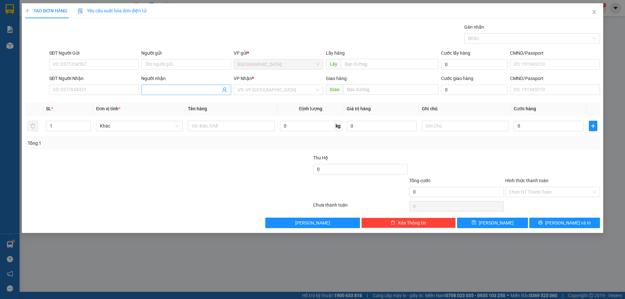
click at [168, 85] on span at bounding box center [185, 90] width 89 height 10
type input "Chú ba dâu"
click at [266, 86] on input "search" at bounding box center [276, 90] width 77 height 10
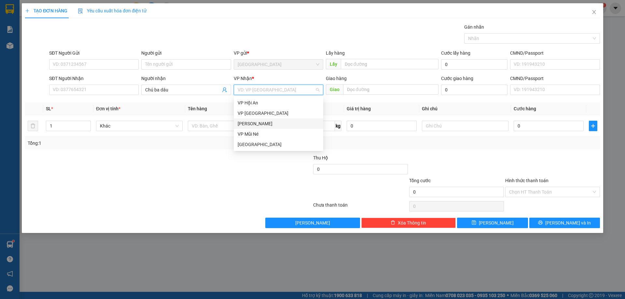
click at [261, 125] on div "[PERSON_NAME]" at bounding box center [279, 123] width 82 height 7
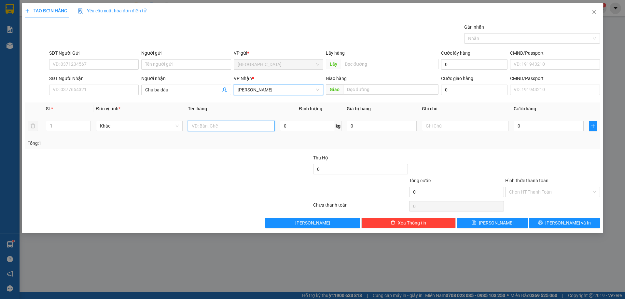
click at [249, 128] on input "text" at bounding box center [231, 126] width 87 height 10
type input "dâu"
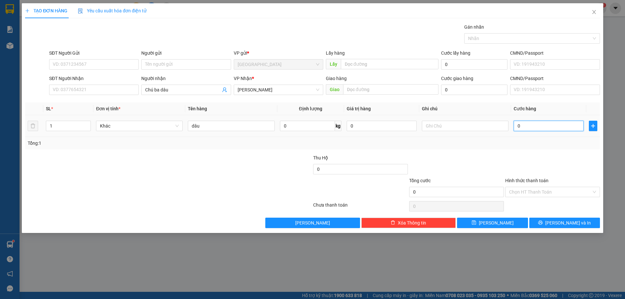
click at [535, 127] on input "0" at bounding box center [548, 126] width 70 height 10
type input "3"
type input "36"
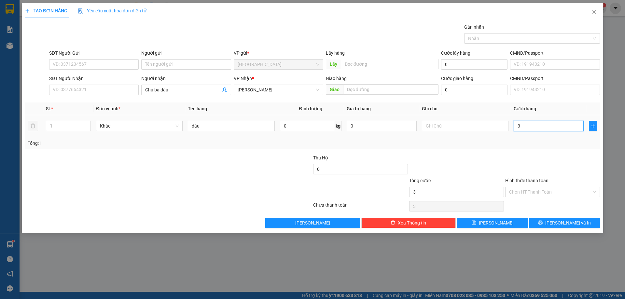
type input "36"
type input "36.000"
click at [528, 192] on input "Hình thức thanh toán" at bounding box center [550, 192] width 82 height 10
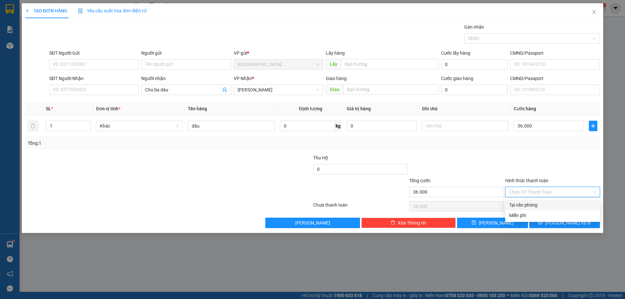
click at [534, 209] on div "Tại văn phòng" at bounding box center [552, 205] width 95 height 10
type input "0"
click at [558, 230] on div "TẠO ĐƠN HÀNG Yêu cầu xuất hóa đơn điện tử Transit Pickup Surcharge Ids Transit …" at bounding box center [312, 118] width 581 height 230
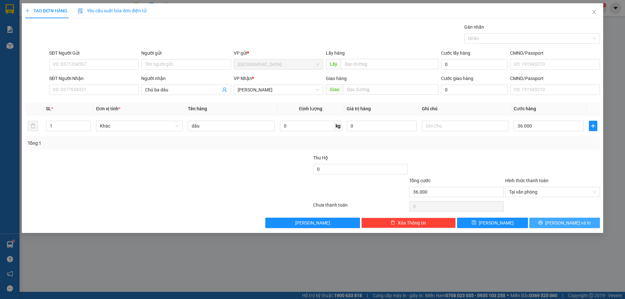
click at [555, 218] on button "[PERSON_NAME] và In" at bounding box center [564, 223] width 71 height 10
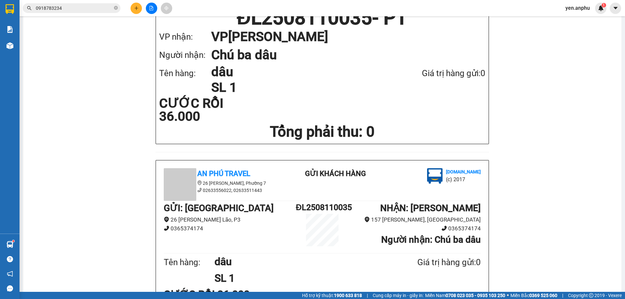
click at [139, 5] on button at bounding box center [135, 8] width 11 height 11
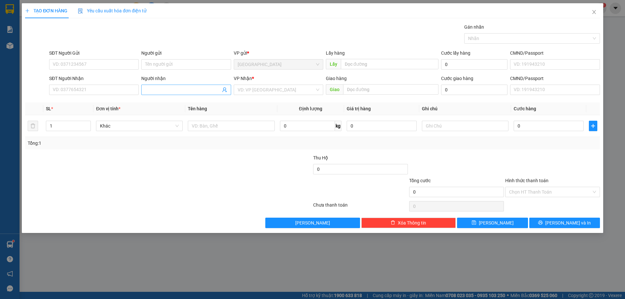
click at [162, 89] on input "Người nhận" at bounding box center [182, 89] width 75 height 7
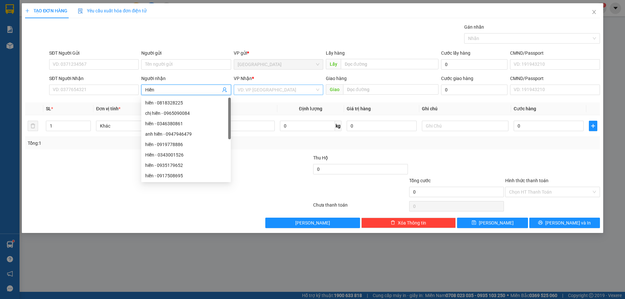
type input "Hiền"
click at [269, 92] on input "search" at bounding box center [276, 90] width 77 height 10
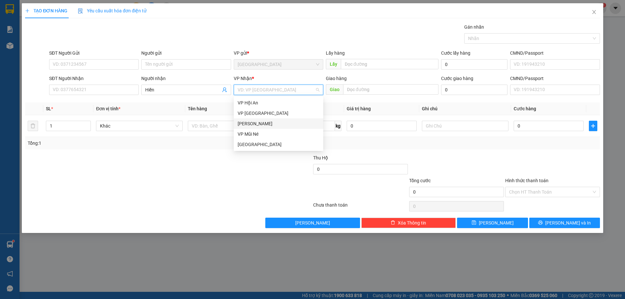
click at [249, 124] on div "[PERSON_NAME]" at bounding box center [279, 123] width 82 height 7
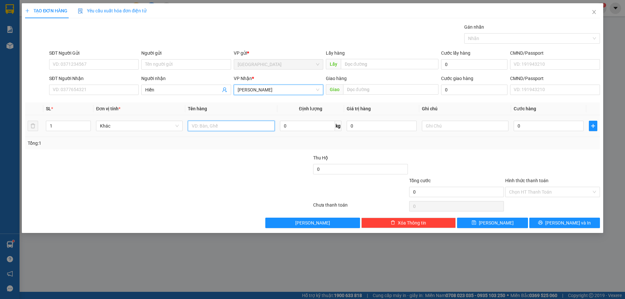
click at [236, 126] on input "text" at bounding box center [231, 126] width 87 height 10
type input "y"
type input "th"
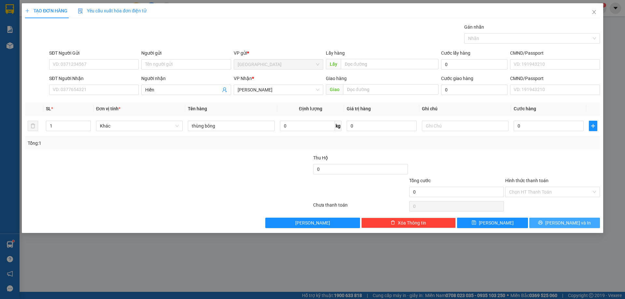
click at [556, 226] on button "[PERSON_NAME] và In" at bounding box center [564, 223] width 71 height 10
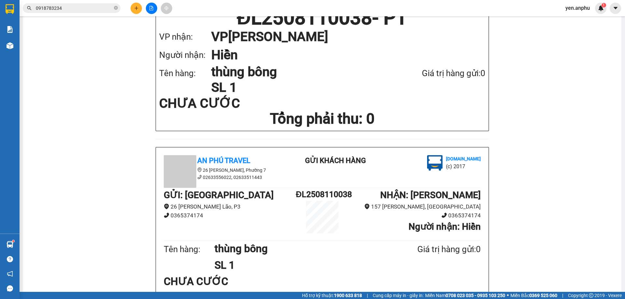
click at [136, 6] on icon "plus" at bounding box center [136, 8] width 5 height 5
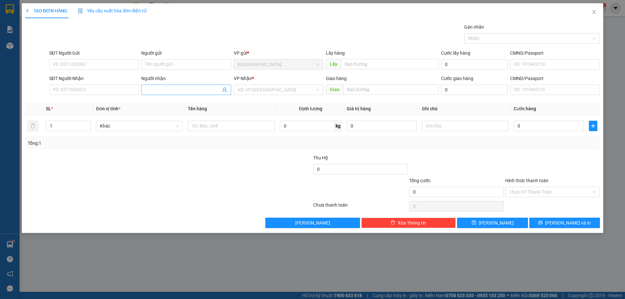
click at [176, 88] on input "Người nhận" at bounding box center [182, 89] width 75 height 7
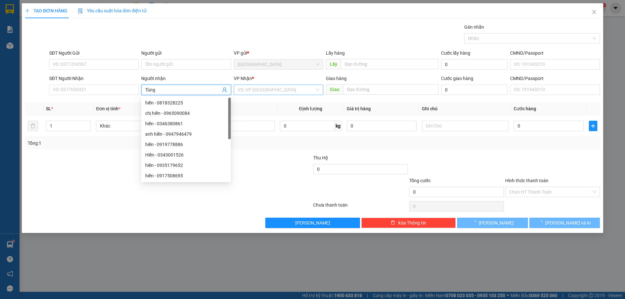
type input "Tùng"
click at [251, 92] on input "search" at bounding box center [276, 90] width 77 height 10
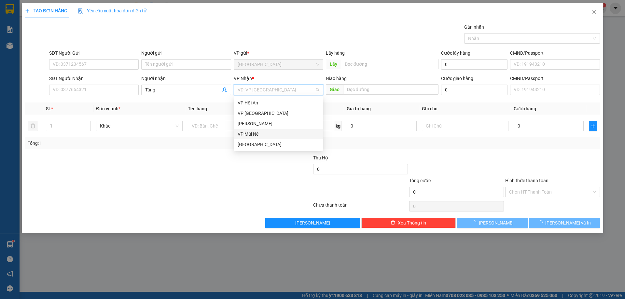
click at [255, 126] on div "[PERSON_NAME]" at bounding box center [279, 123] width 82 height 7
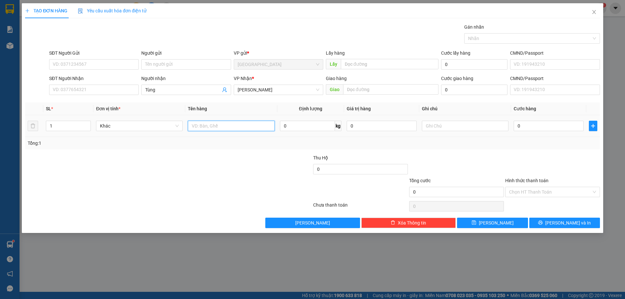
click at [235, 124] on input "text" at bounding box center [231, 126] width 87 height 10
type input "dâu"
click at [291, 131] on input "0" at bounding box center [307, 126] width 55 height 10
click at [527, 127] on input "0" at bounding box center [548, 126] width 70 height 10
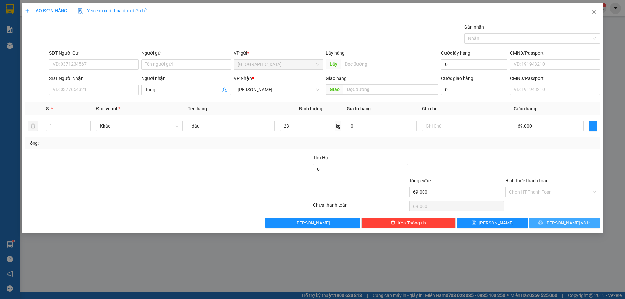
click at [541, 221] on button "[PERSON_NAME] và In" at bounding box center [564, 223] width 71 height 10
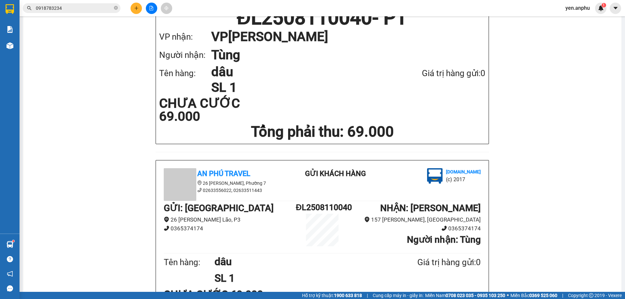
click at [79, 4] on span "0918783234" at bounding box center [72, 8] width 98 height 10
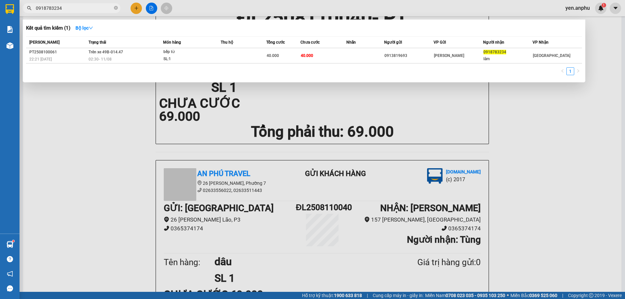
click at [79, 4] on span "0918783234" at bounding box center [72, 8] width 98 height 10
click at [77, 10] on input "0918783234" at bounding box center [74, 8] width 77 height 7
click at [137, 12] on div at bounding box center [312, 149] width 625 height 299
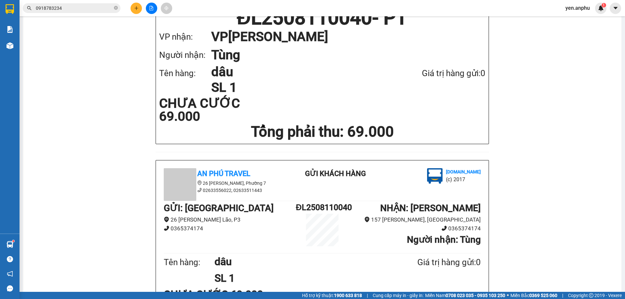
click at [137, 12] on button at bounding box center [135, 8] width 11 height 11
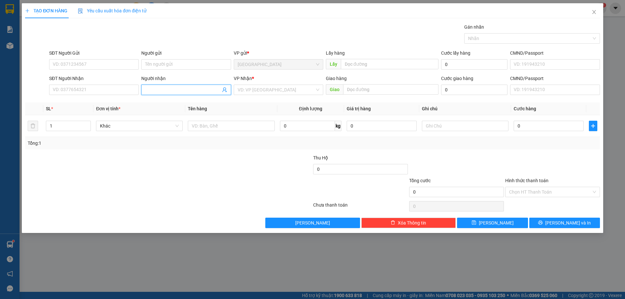
click at [181, 91] on input "Người nhận" at bounding box center [182, 89] width 75 height 7
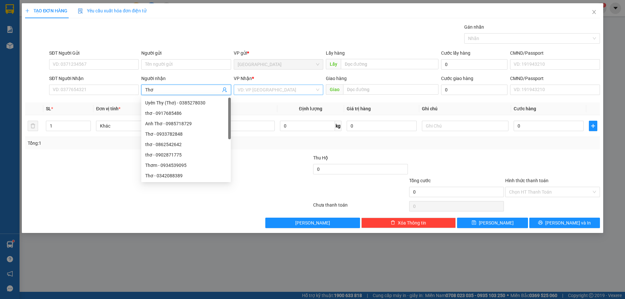
type input "Thơ"
click at [287, 90] on input "search" at bounding box center [276, 90] width 77 height 10
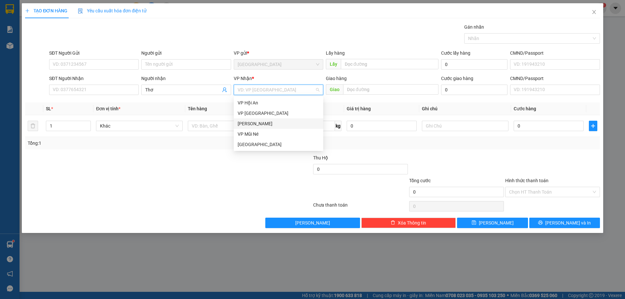
click at [259, 123] on div "[PERSON_NAME]" at bounding box center [279, 123] width 82 height 7
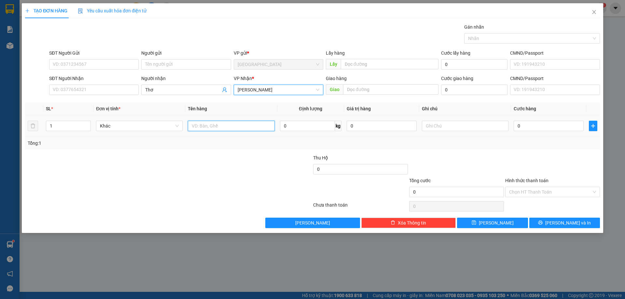
click at [243, 125] on input "text" at bounding box center [231, 126] width 87 height 10
type input "dâu"
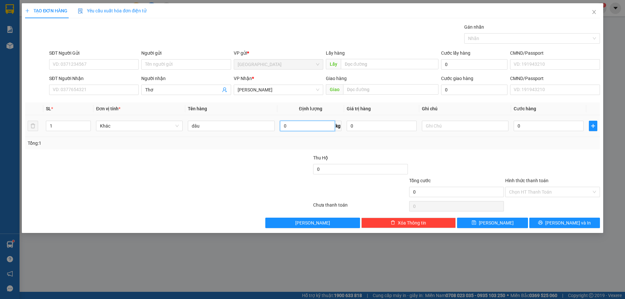
click at [302, 127] on input "0" at bounding box center [307, 126] width 55 height 10
type input "21"
